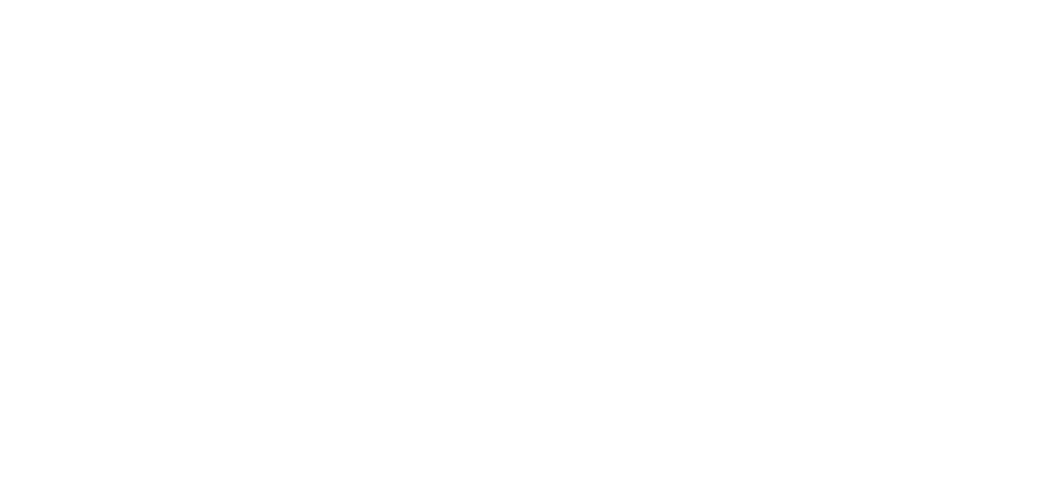
click at [833, 92] on div at bounding box center [523, 239] width 1047 height 478
click at [377, 26] on div at bounding box center [523, 239] width 1047 height 478
click at [553, 339] on div at bounding box center [523, 239] width 1047 height 478
click at [393, 334] on div at bounding box center [523, 239] width 1047 height 478
click at [432, 463] on div at bounding box center [523, 239] width 1047 height 478
